Goal: Find specific page/section: Find specific page/section

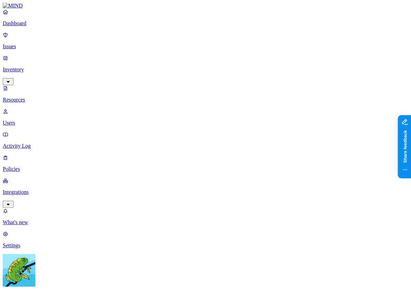
click at [24, 155] on nav "Dashboard Issues Inventory Resources Users Activity Log Policies Integrations W…" at bounding box center [206, 129] width 406 height 240
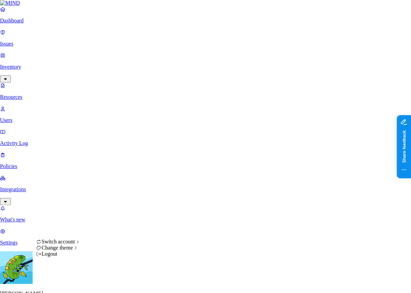
click at [70, 245] on span "Switch account" at bounding box center [57, 242] width 33 height 6
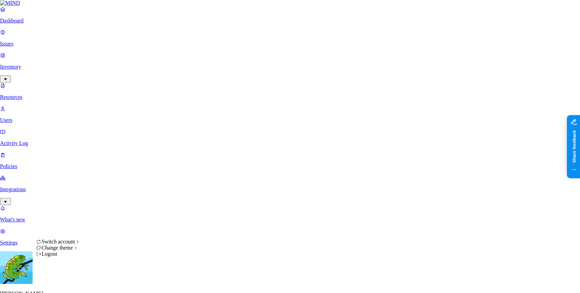
click at [75, 257] on div "Logout" at bounding box center [58, 254] width 45 height 6
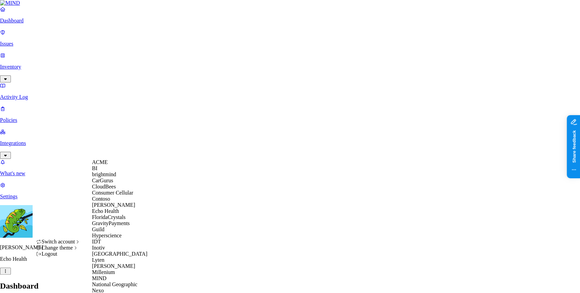
click at [118, 190] on div "CloudBees" at bounding box center [125, 187] width 66 height 6
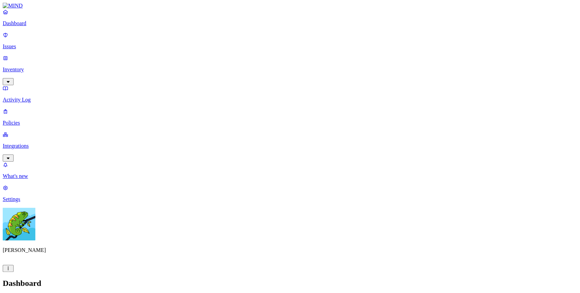
click at [30, 143] on p "Integrations" at bounding box center [290, 146] width 575 height 6
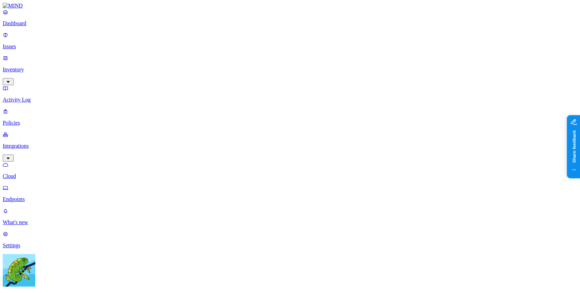
click at [41, 196] on p "Endpoints" at bounding box center [290, 199] width 575 height 6
drag, startPoint x: 135, startPoint y: 136, endPoint x: 118, endPoint y: 129, distance: 18.3
drag, startPoint x: 106, startPoint y: 128, endPoint x: 97, endPoint y: 125, distance: 9.5
